Goal: Task Accomplishment & Management: Use online tool/utility

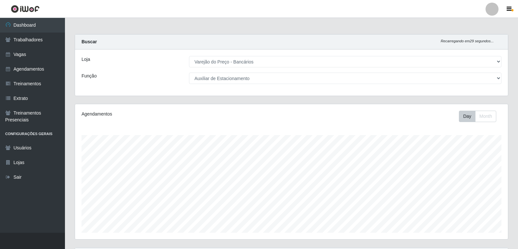
select select "157"
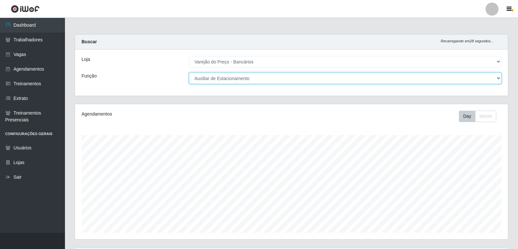
click at [249, 77] on select "[Selecione...] Auxiliar de Estacionamento Auxiliar de Estacionamento + Auxiliar…" at bounding box center [345, 77] width 313 height 11
click at [189, 72] on select "[Selecione...] Auxiliar de Estacionamento Auxiliar de Estacionamento + Auxiliar…" at bounding box center [345, 77] width 313 height 11
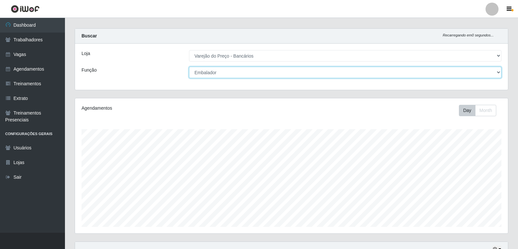
scroll to position [0, 0]
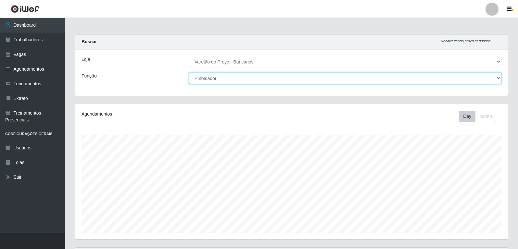
click at [237, 75] on select "[Selecione...] Auxiliar de Estacionamento Auxiliar de Estacionamento + Auxiliar…" at bounding box center [345, 77] width 313 height 11
select select "4"
click at [189, 72] on select "[Selecione...] Auxiliar de Estacionamento Auxiliar de Estacionamento + Auxiliar…" at bounding box center [345, 77] width 313 height 11
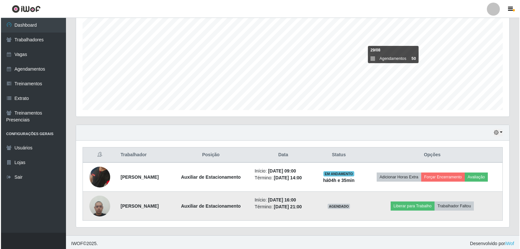
scroll to position [125, 0]
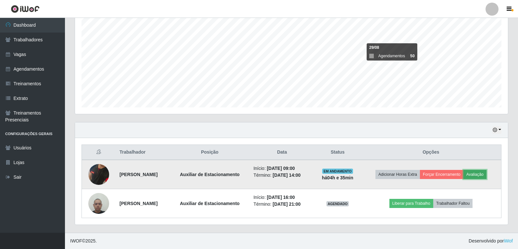
click at [484, 175] on button "Avaliação" at bounding box center [475, 174] width 23 height 9
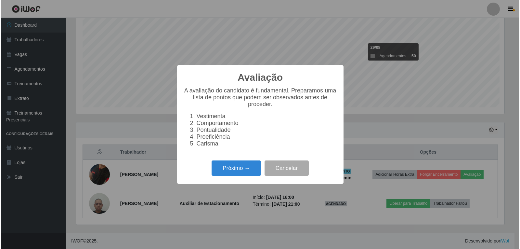
scroll to position [135, 430]
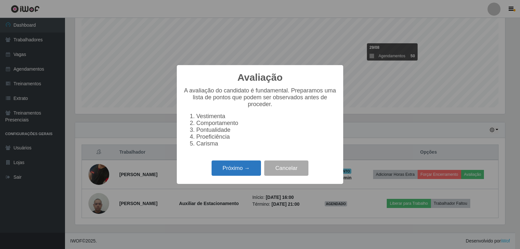
click at [221, 175] on button "Próximo →" at bounding box center [236, 167] width 49 height 15
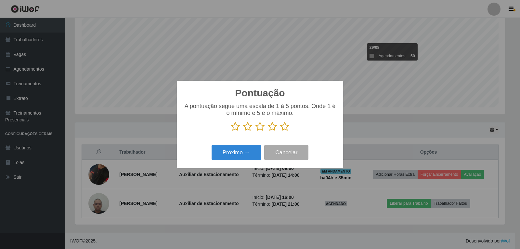
scroll to position [324778, 324483]
click at [285, 123] on icon at bounding box center [284, 127] width 9 height 10
click at [280, 131] on input "radio" at bounding box center [280, 131] width 0 height 0
click at [231, 151] on button "Próximo →" at bounding box center [236, 152] width 49 height 15
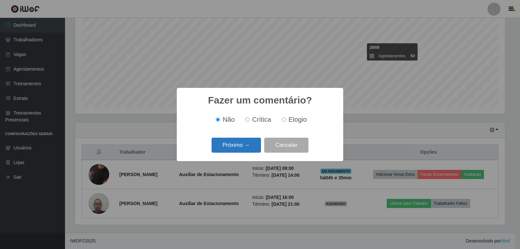
click at [233, 149] on button "Próximo →" at bounding box center [236, 144] width 49 height 15
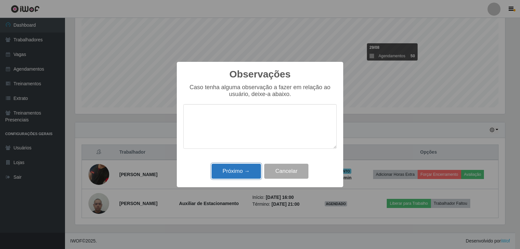
click at [247, 165] on button "Próximo →" at bounding box center [236, 170] width 49 height 15
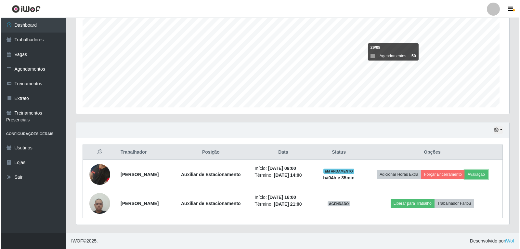
scroll to position [135, 433]
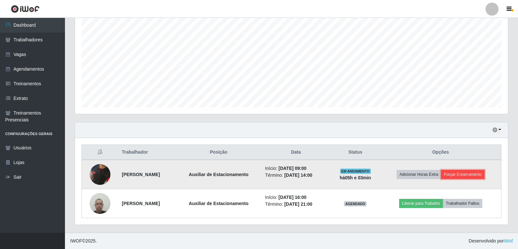
click at [461, 173] on button "Forçar Encerramento" at bounding box center [463, 174] width 44 height 9
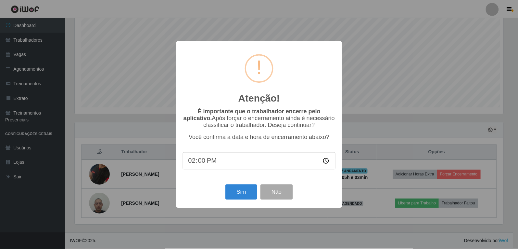
scroll to position [135, 430]
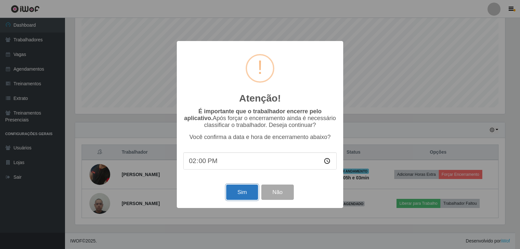
click at [252, 198] on button "Sim" at bounding box center [242, 191] width 32 height 15
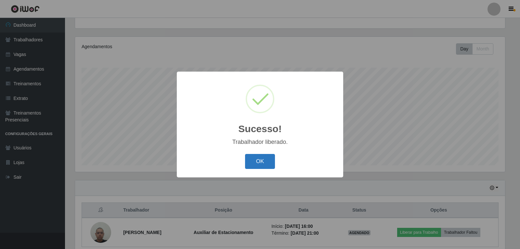
click at [254, 159] on button "OK" at bounding box center [260, 161] width 30 height 15
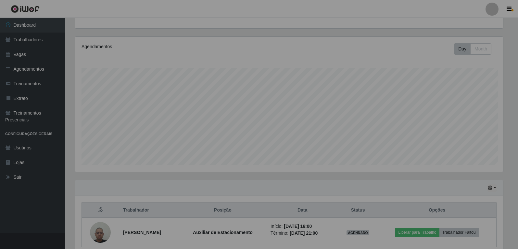
scroll to position [135, 433]
